Goal: Task Accomplishment & Management: Use online tool/utility

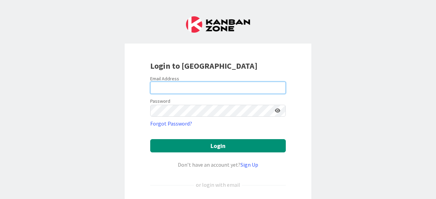
click at [191, 85] on input "email" at bounding box center [218, 88] width 136 height 12
type input "[PERSON_NAME][EMAIL_ADDRESS][PERSON_NAME][DOMAIN_NAME]"
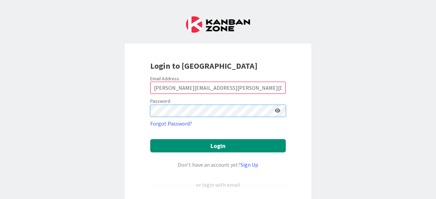
click at [150, 139] on button "Login" at bounding box center [218, 145] width 136 height 13
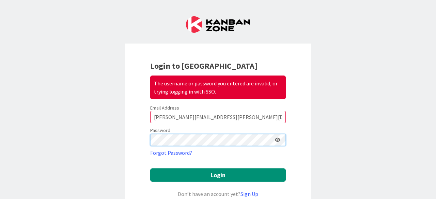
click at [150, 169] on button "Login" at bounding box center [218, 175] width 136 height 13
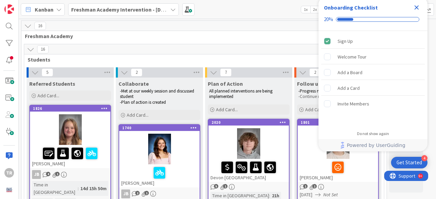
click at [416, 9] on icon "Close Checklist" at bounding box center [417, 7] width 8 height 8
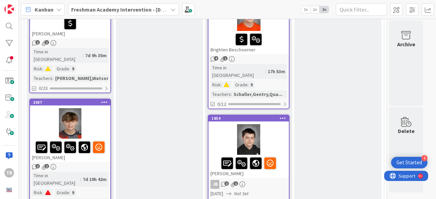
scroll to position [374, 0]
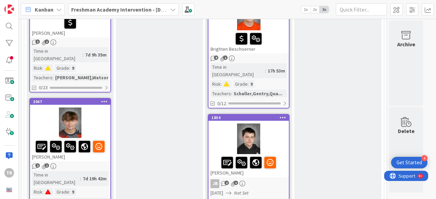
click at [83, 108] on div at bounding box center [70, 123] width 80 height 31
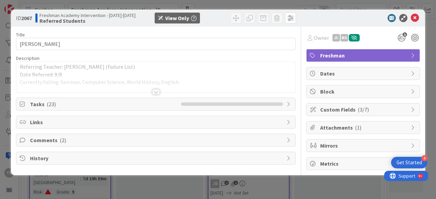
click at [157, 91] on div at bounding box center [155, 91] width 7 height 5
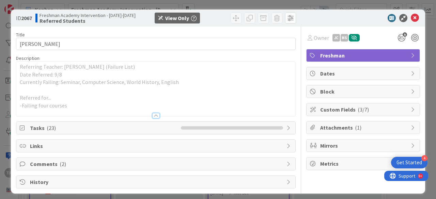
scroll to position [3, 0]
